Goal: Obtain resource: Download file/media

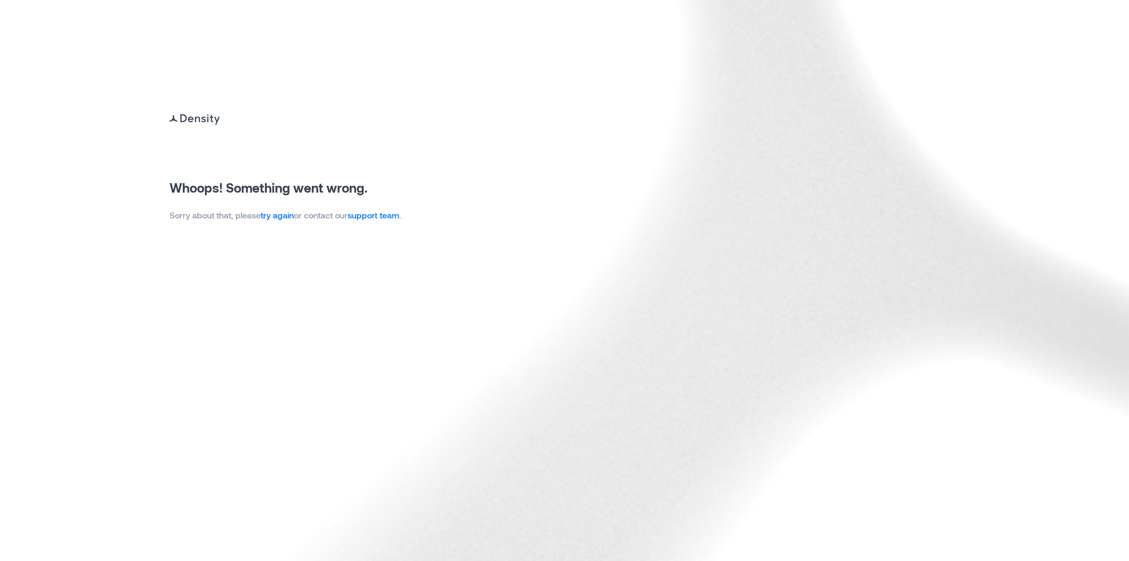
click at [181, 213] on p "Sorry about that, please try again or contact our support team ." at bounding box center [286, 215] width 232 height 13
click at [280, 220] on link "try again" at bounding box center [277, 215] width 33 height 10
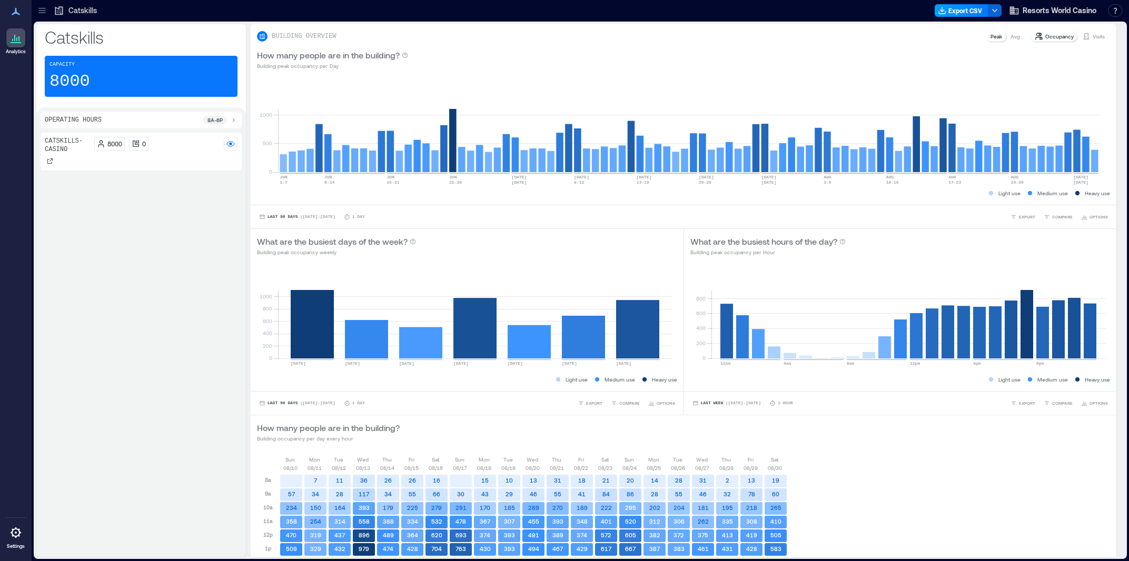
click at [958, 12] on button "Export CSV" at bounding box center [961, 10] width 54 height 13
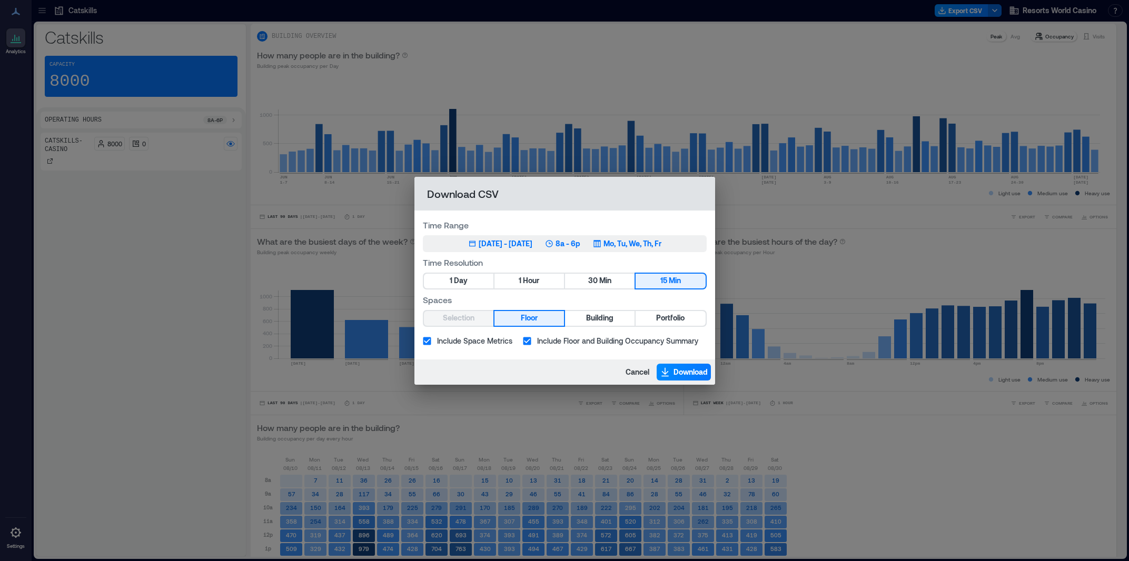
click at [520, 249] on button "Jun 3, 2025 - [DATE] 8a - 6p Mo, Tu, We, Th, Fr" at bounding box center [565, 243] width 284 height 17
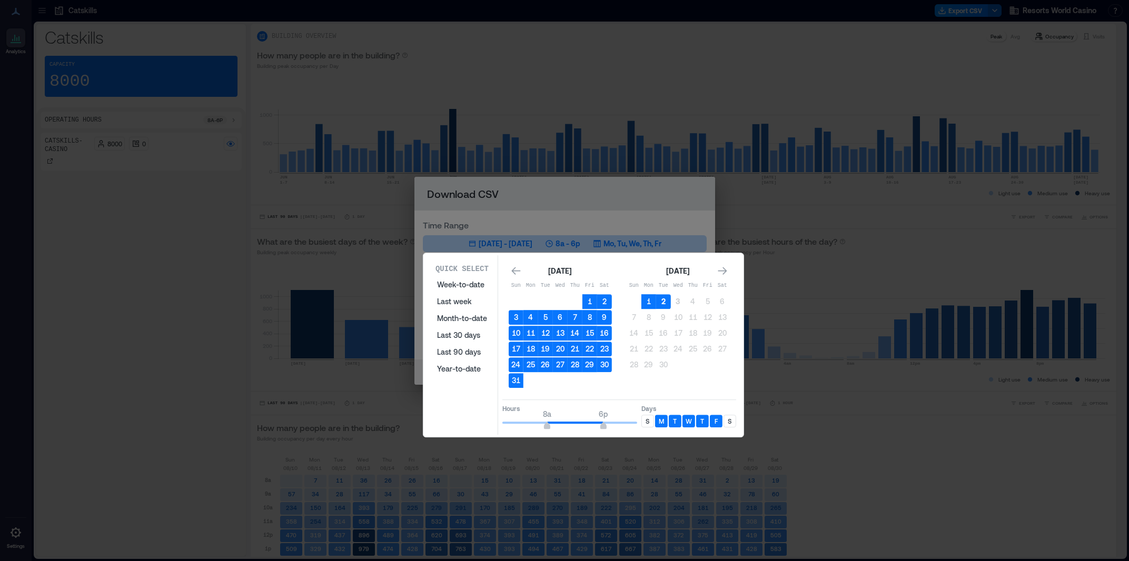
click at [663, 302] on button "2" at bounding box center [663, 301] width 15 height 15
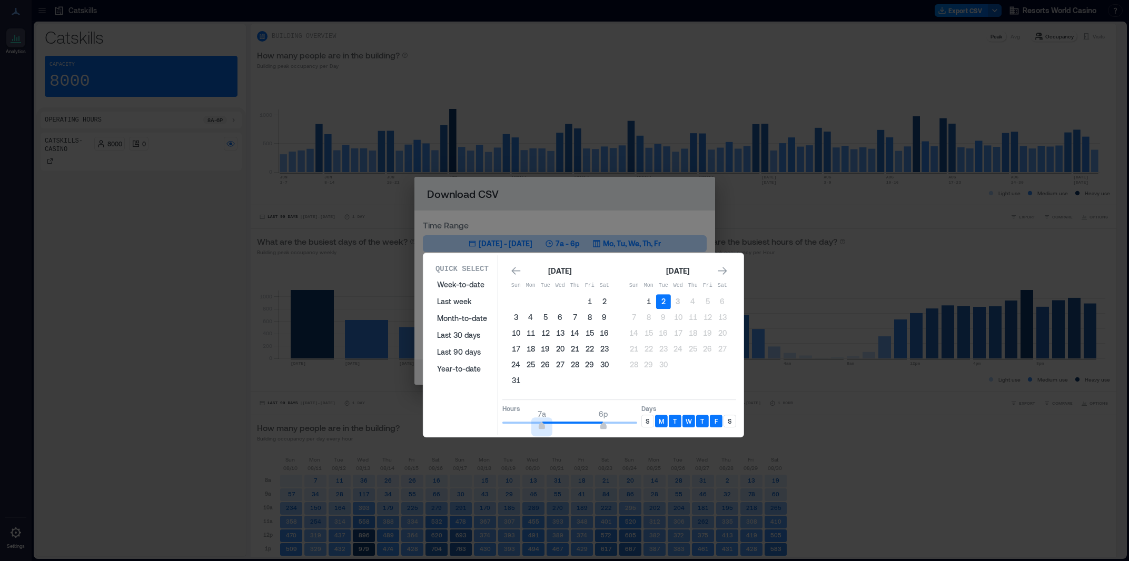
type input "*"
drag, startPoint x: 532, startPoint y: 424, endPoint x: 499, endPoint y: 421, distance: 33.8
click at [499, 421] on div "Quick Select Week-to-date Last week Month-to-date Last 30 days Last 90 days Yea…" at bounding box center [583, 345] width 314 height 180
type input "*"
drag, startPoint x: 603, startPoint y: 423, endPoint x: 535, endPoint y: 427, distance: 67.5
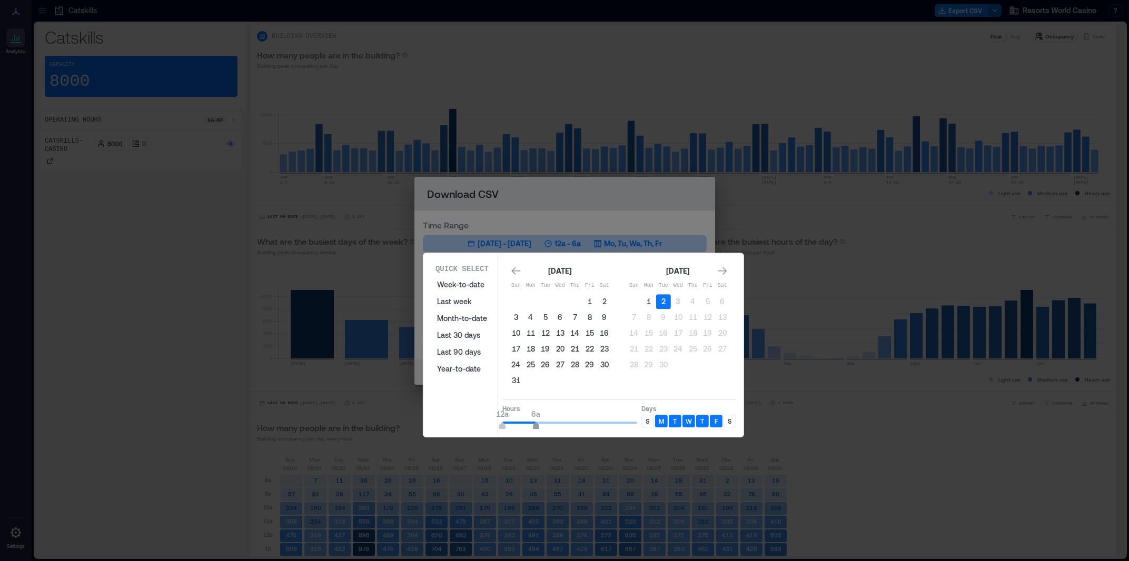
click at [535, 427] on span "6a" at bounding box center [536, 427] width 6 height 4
click at [651, 420] on div "S" at bounding box center [647, 421] width 13 height 13
click at [729, 423] on p "S" at bounding box center [730, 421] width 4 height 8
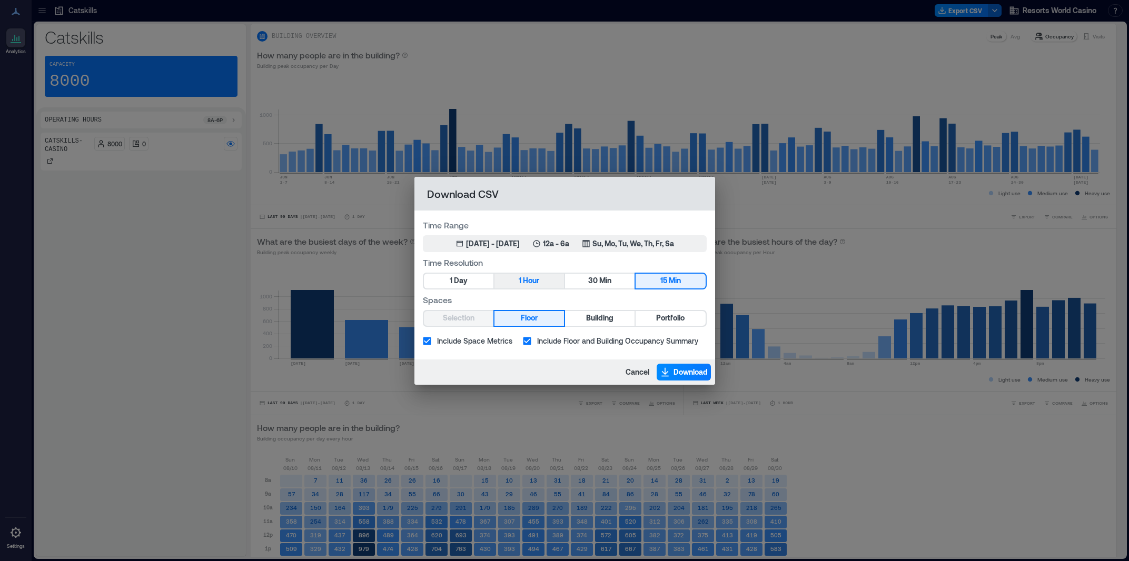
click at [513, 283] on button "1 Hour" at bounding box center [528, 281] width 69 height 15
drag, startPoint x: 671, startPoint y: 320, endPoint x: 657, endPoint y: 329, distance: 17.2
click at [672, 320] on span "Portfolio" at bounding box center [670, 318] width 28 height 13
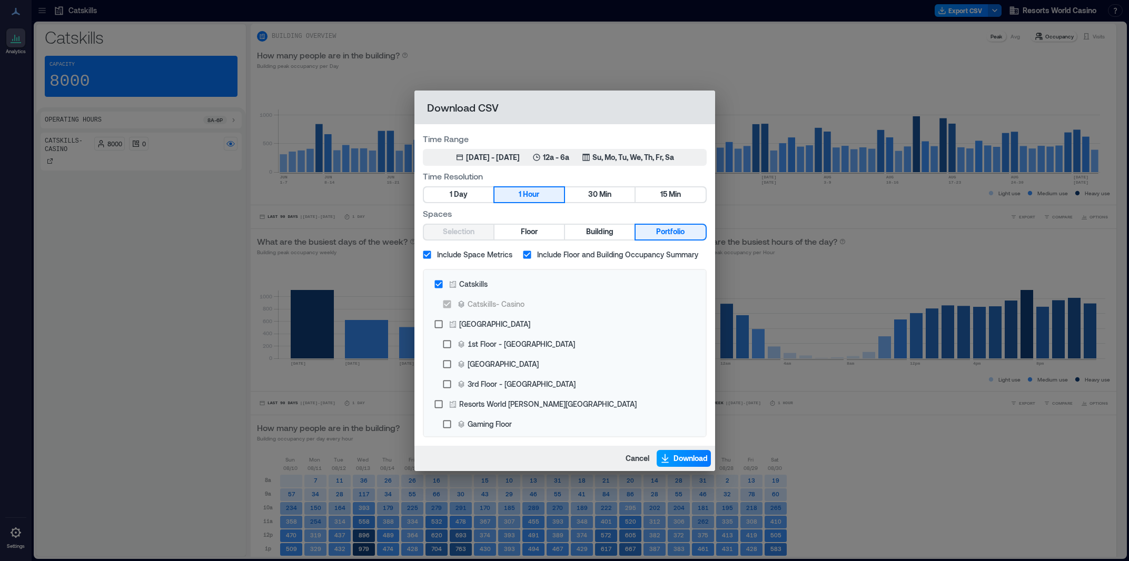
click at [689, 460] on span "Download" at bounding box center [690, 458] width 34 height 11
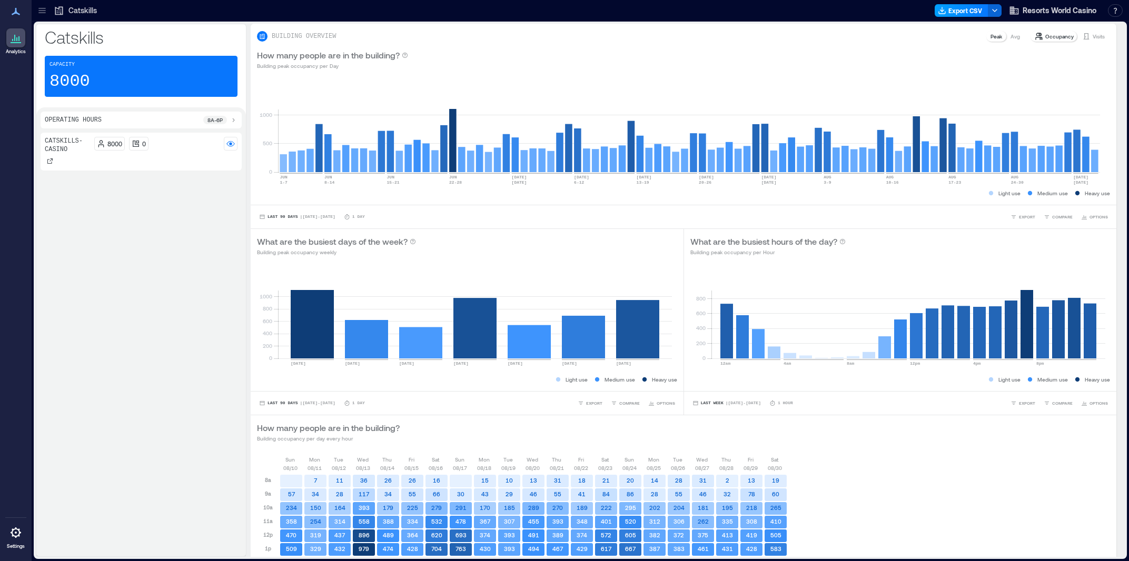
click at [958, 11] on button "Export CSV" at bounding box center [961, 10] width 54 height 13
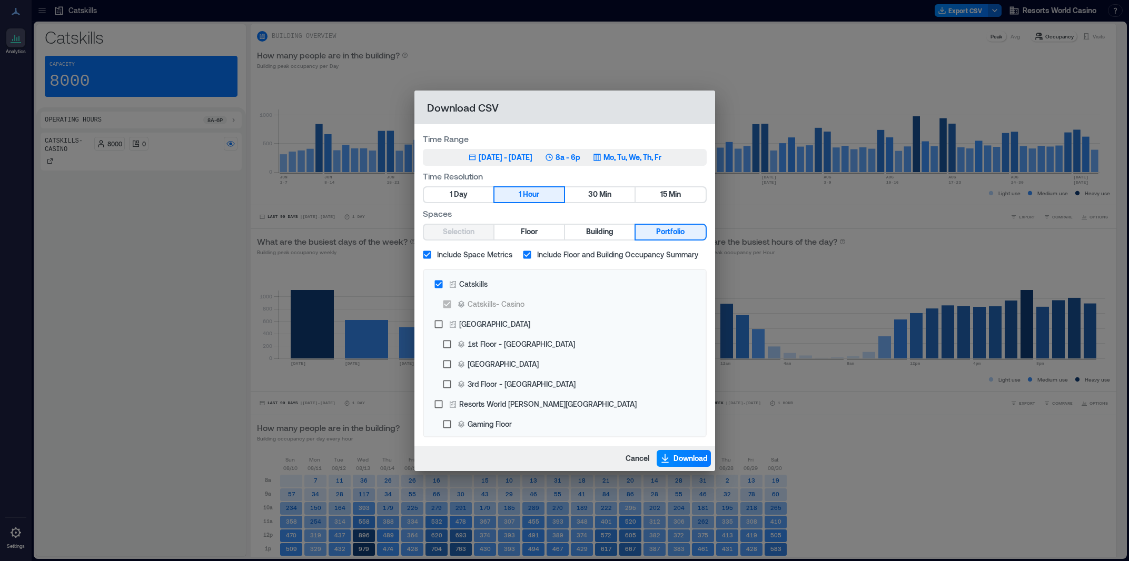
click at [494, 161] on div "[DATE] - [DATE]" at bounding box center [506, 157] width 54 height 11
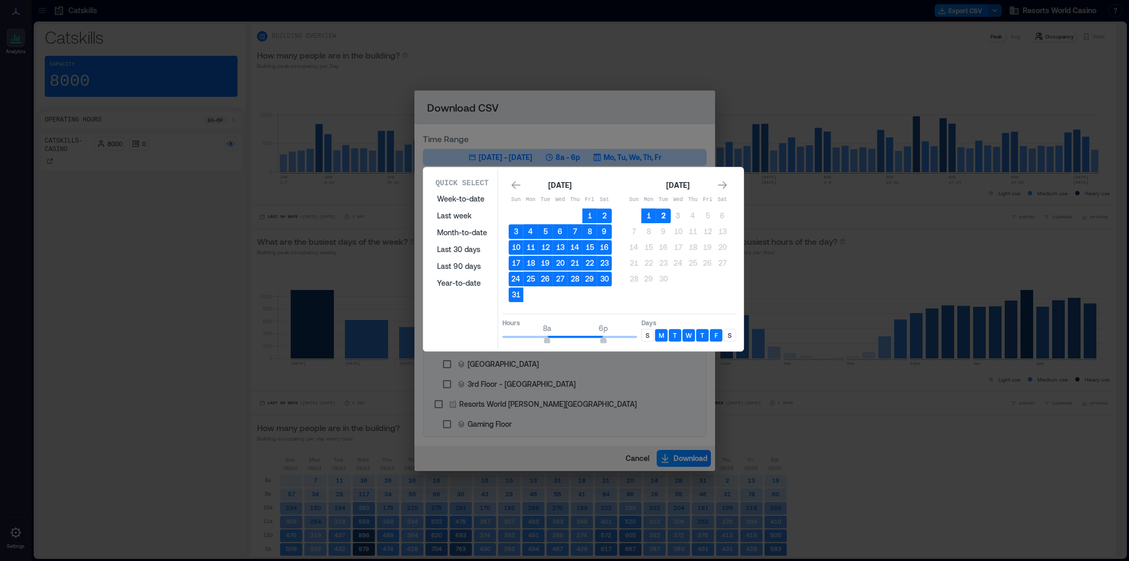
click at [665, 220] on button "2" at bounding box center [663, 215] width 15 height 15
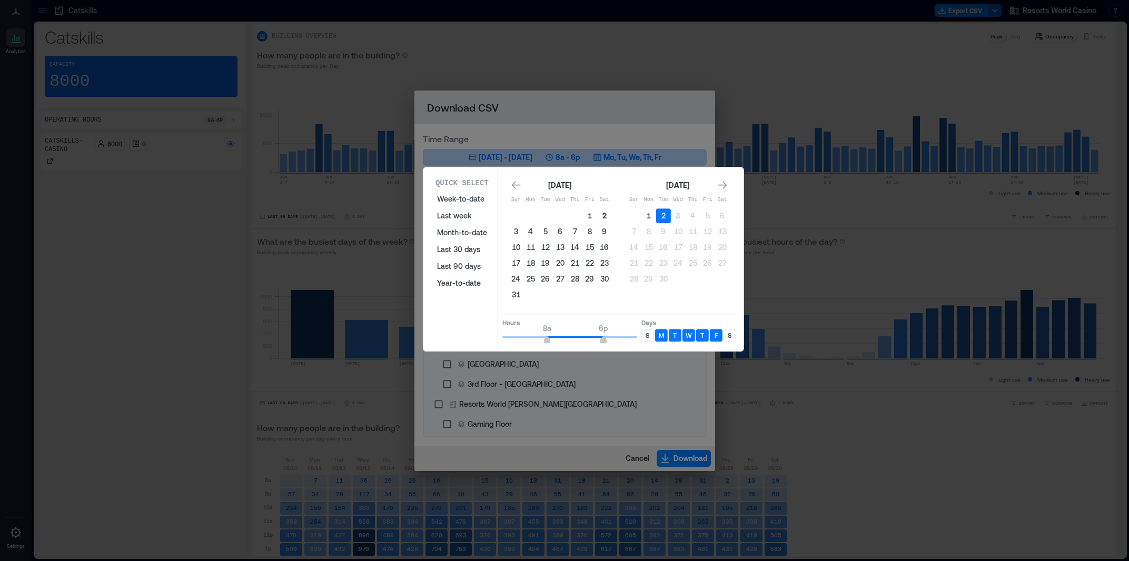
click at [599, 217] on button "2" at bounding box center [604, 215] width 15 height 15
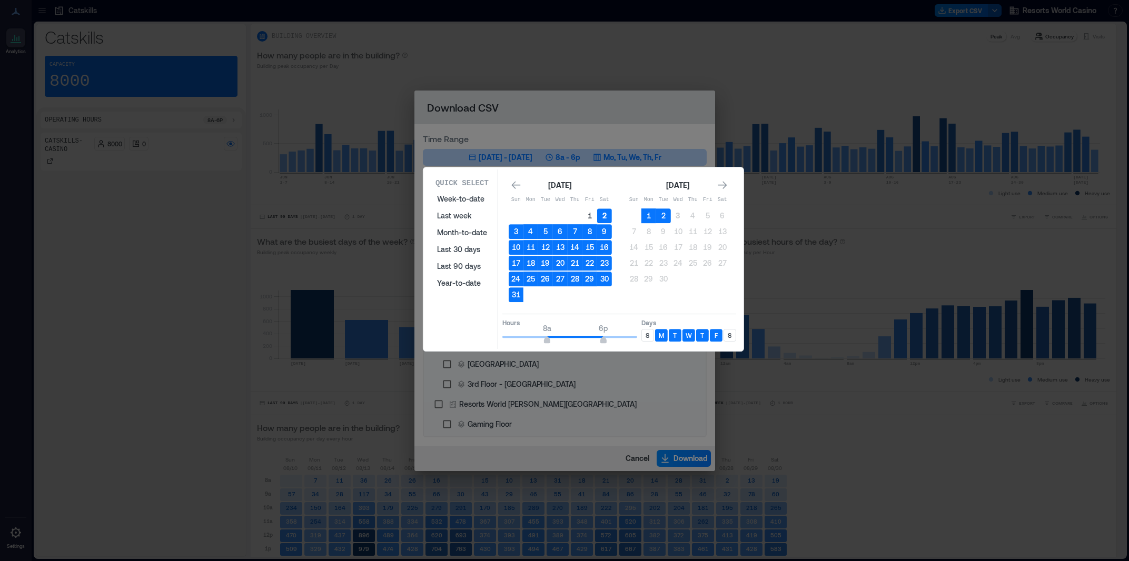
click at [604, 215] on button "2" at bounding box center [604, 215] width 15 height 15
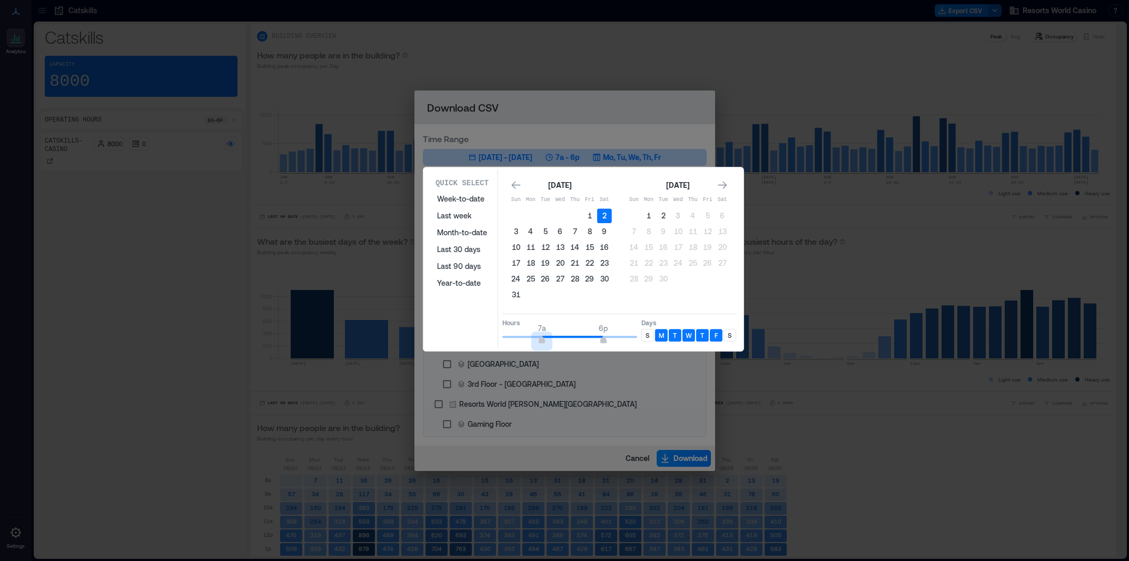
type input "*"
drag, startPoint x: 548, startPoint y: 340, endPoint x: 539, endPoint y: 342, distance: 9.3
click at [539, 342] on span "6a" at bounding box center [536, 341] width 6 height 4
type input "**"
drag, startPoint x: 604, startPoint y: 342, endPoint x: 657, endPoint y: 342, distance: 52.6
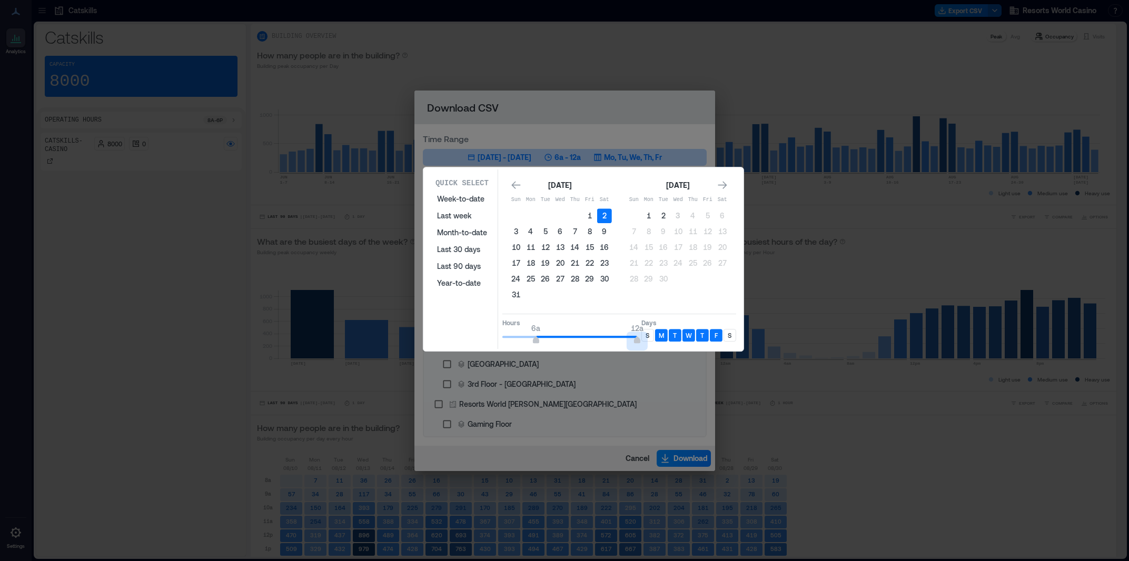
click at [657, 342] on div "Hours 6a 12a Days S M T W T F S" at bounding box center [619, 329] width 234 height 31
click at [647, 338] on p "S" at bounding box center [647, 335] width 4 height 8
click at [732, 334] on div "S" at bounding box center [729, 335] width 13 height 13
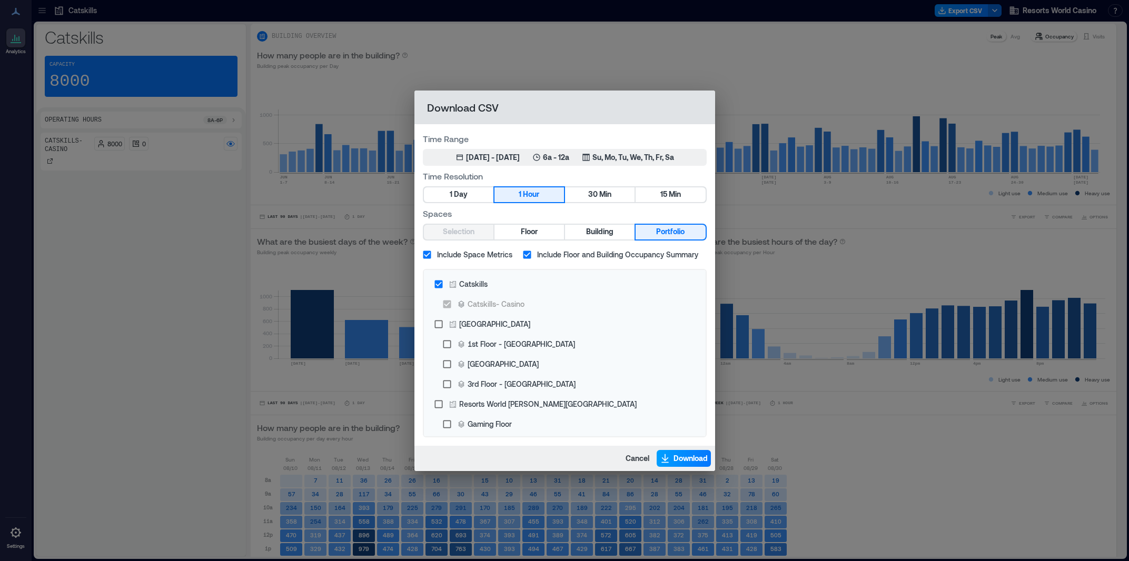
click at [679, 460] on span "Download" at bounding box center [690, 458] width 34 height 11
